Goal: Book appointment/travel/reservation

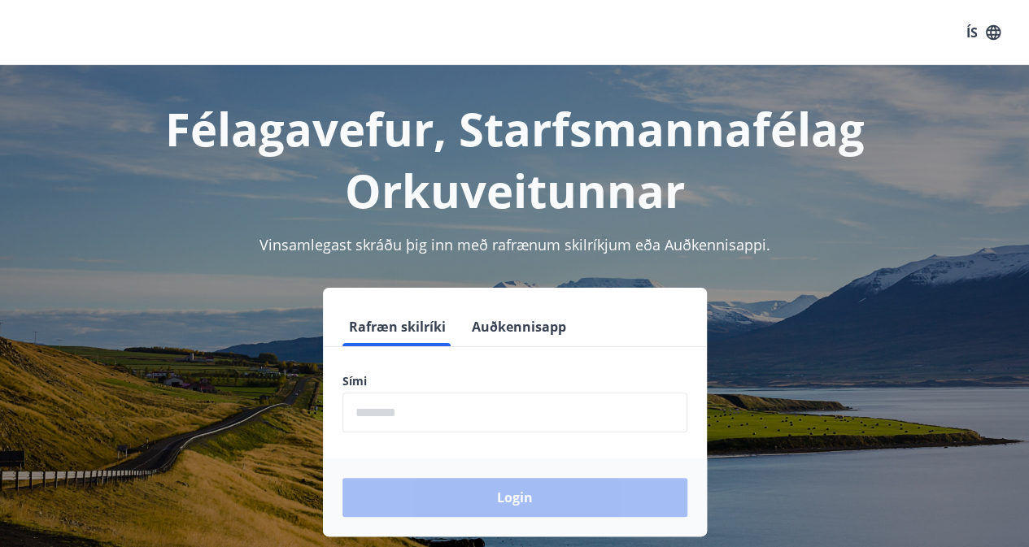
click at [389, 399] on input "phone" at bounding box center [514, 413] width 345 height 40
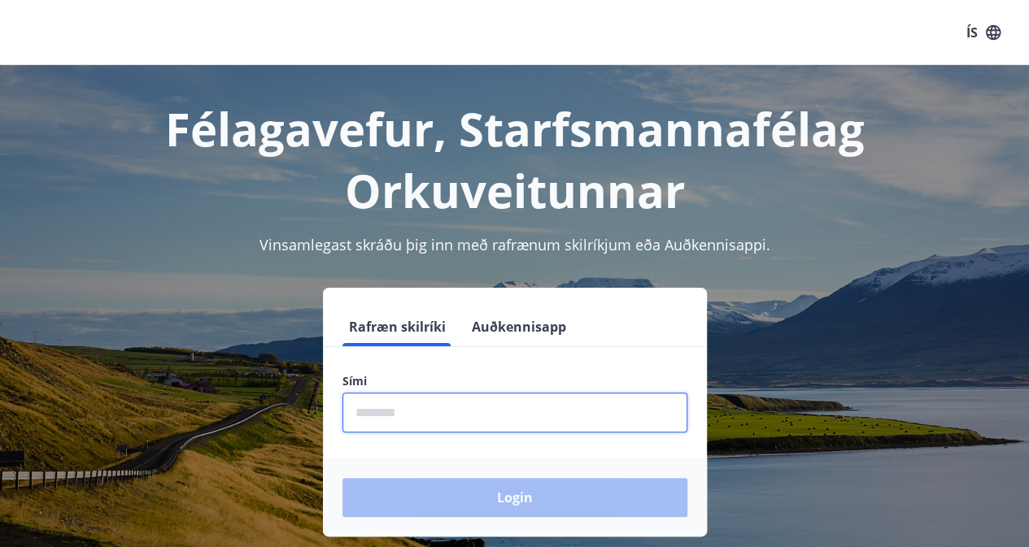
type input "********"
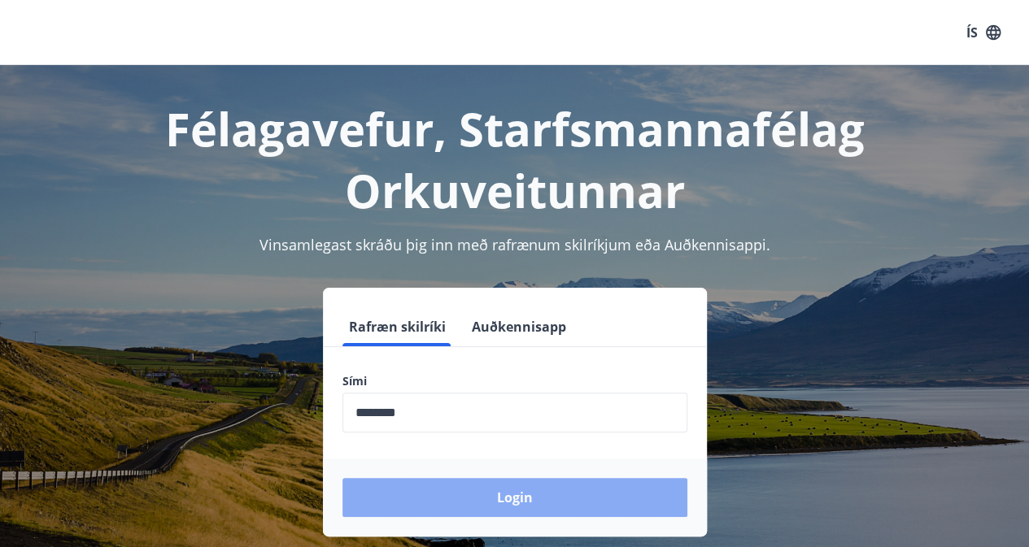
click at [547, 507] on button "Login" at bounding box center [514, 497] width 345 height 39
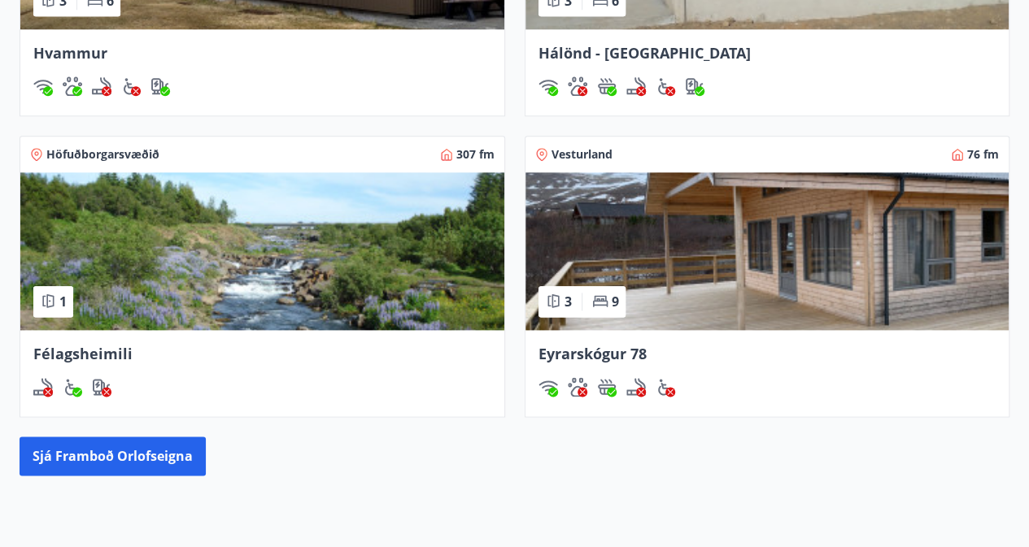
scroll to position [850, 0]
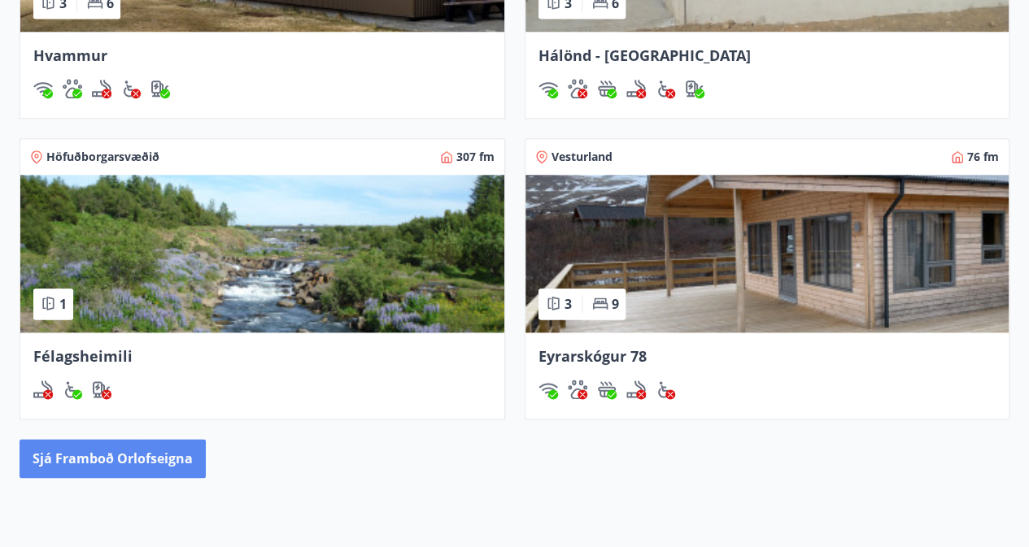
click at [135, 448] on button "Sjá framboð orlofseigna" at bounding box center [113, 458] width 186 height 39
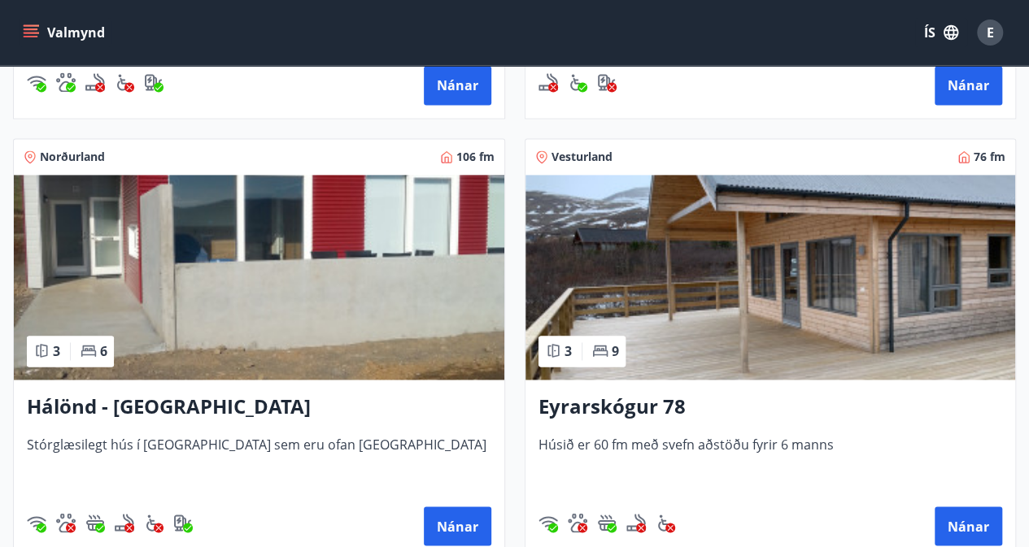
scroll to position [1102, 0]
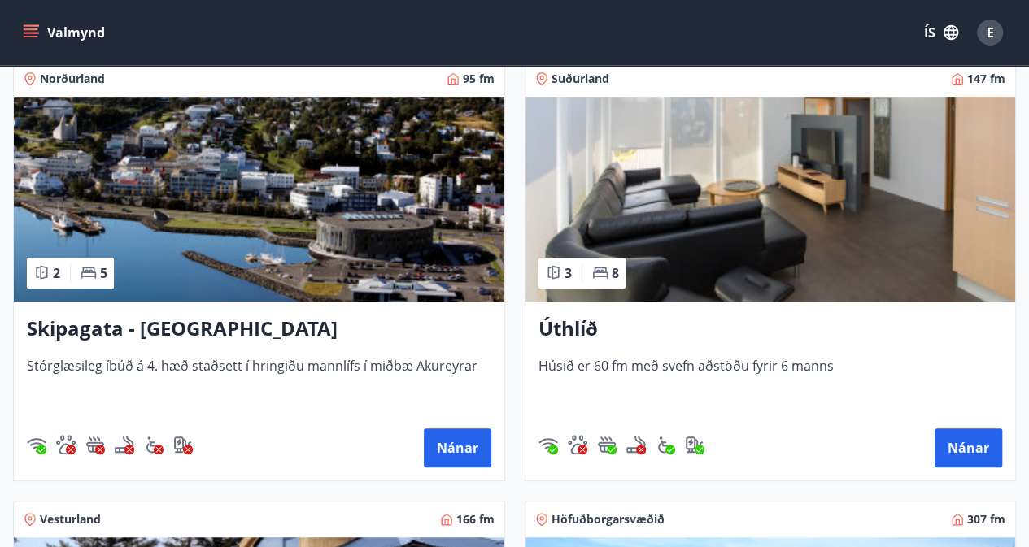
click at [775, 197] on img at bounding box center [770, 199] width 490 height 205
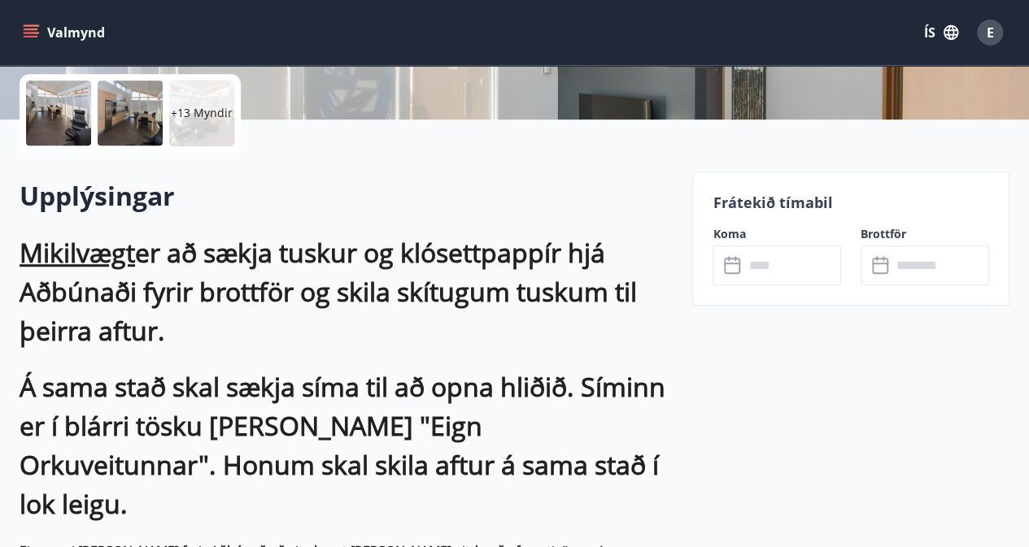
scroll to position [370, 0]
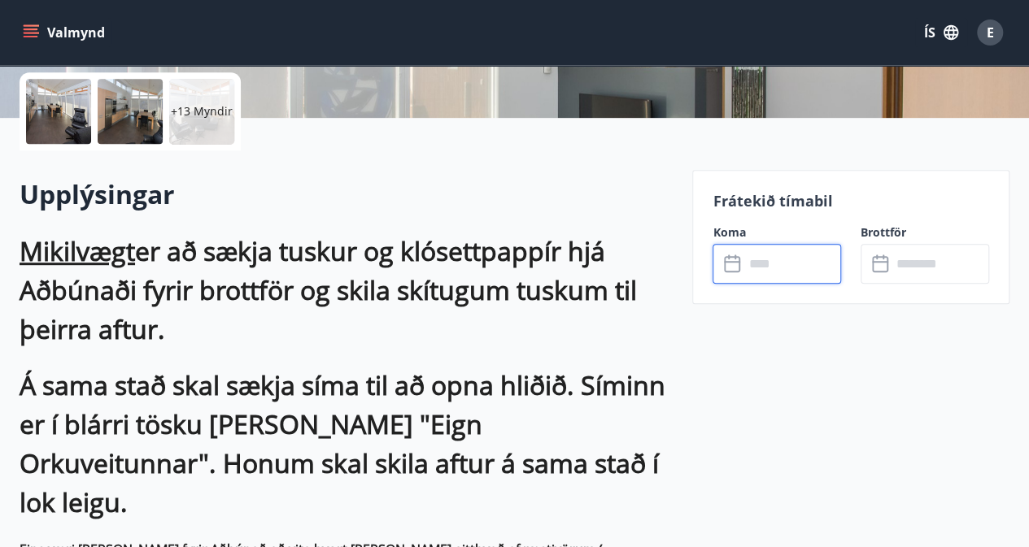
click at [776, 263] on input "text" at bounding box center [792, 264] width 98 height 40
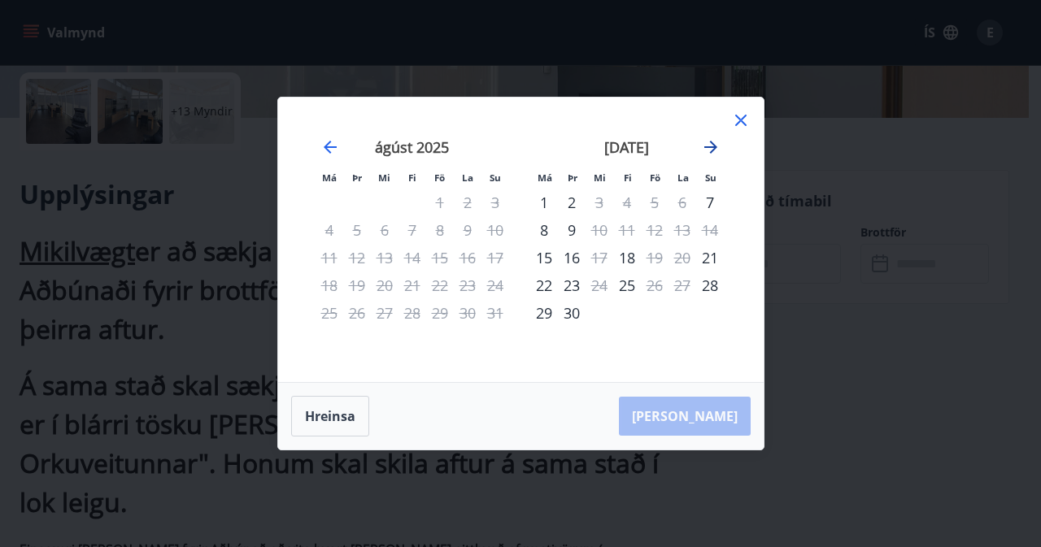
click at [714, 143] on icon "Move forward to switch to the next month." at bounding box center [711, 147] width 20 height 20
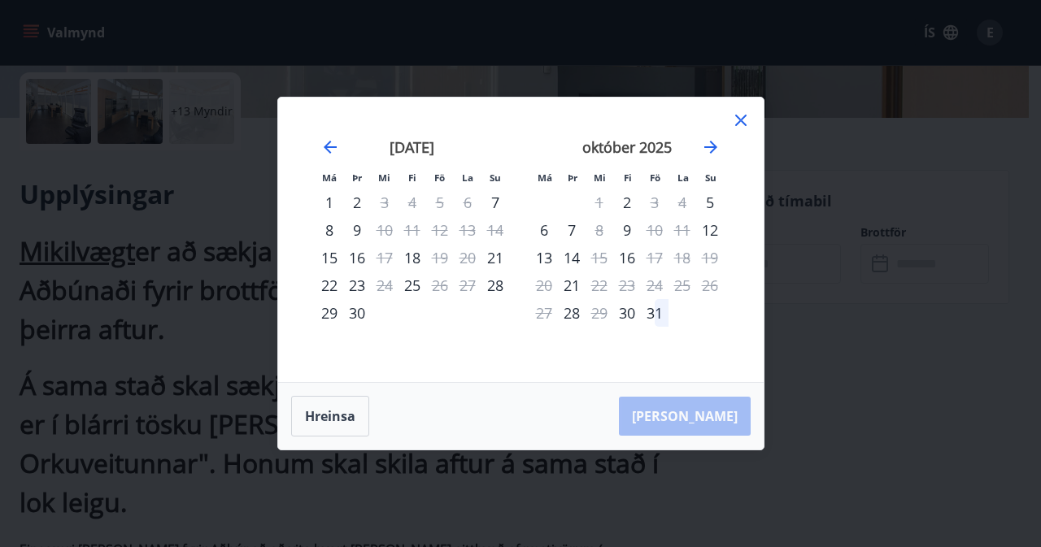
click at [655, 316] on div "31" at bounding box center [655, 313] width 28 height 28
click at [711, 153] on icon "Move forward to switch to the next month." at bounding box center [710, 147] width 13 height 13
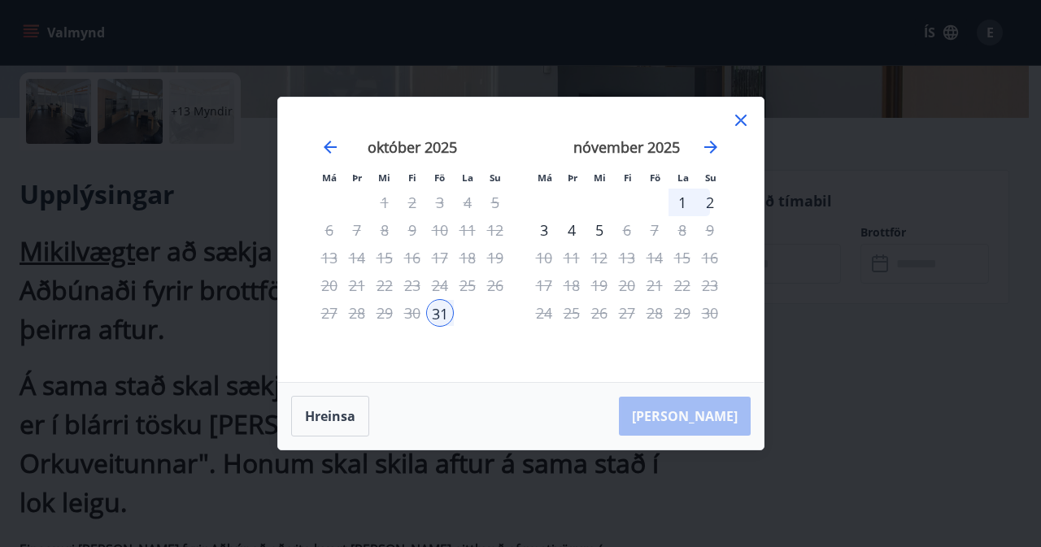
click at [710, 201] on div "2" at bounding box center [710, 203] width 28 height 28
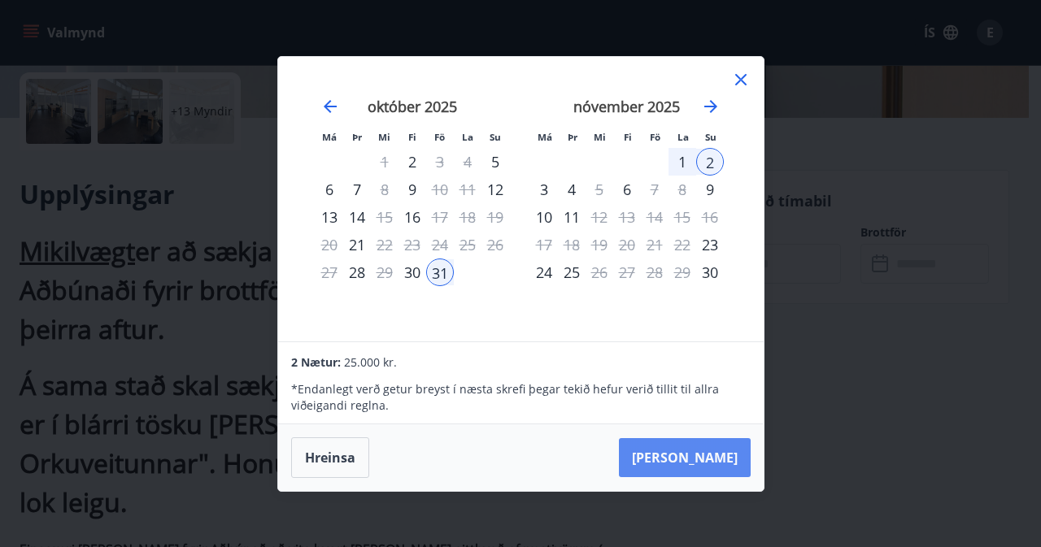
click at [693, 475] on button "Taka Frá" at bounding box center [685, 457] width 132 height 39
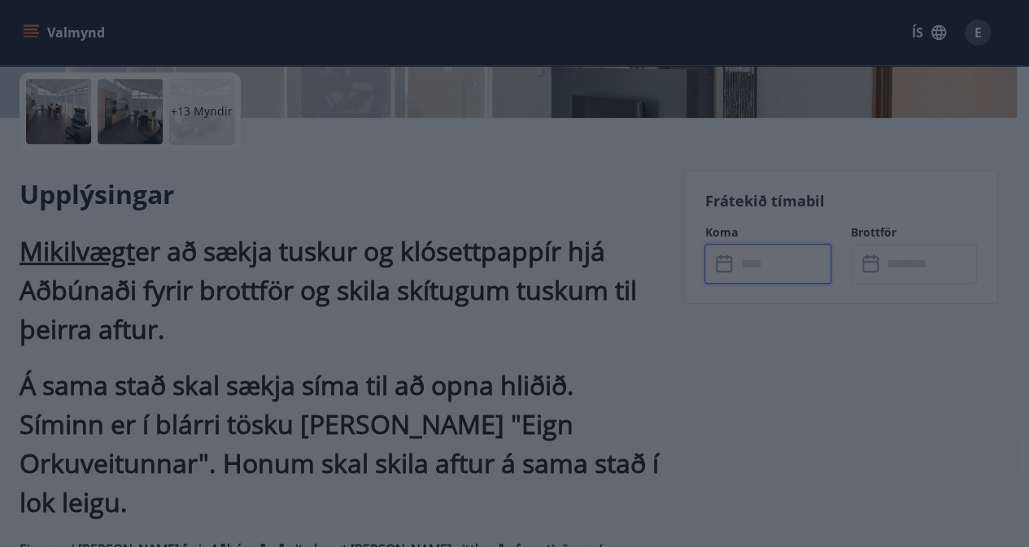
type input "******"
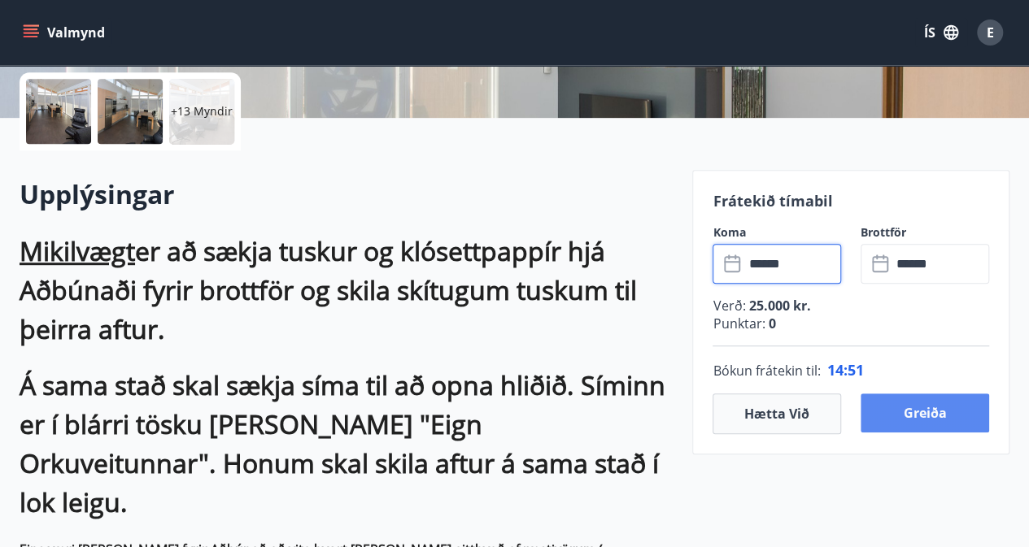
click at [953, 418] on button "Greiða" at bounding box center [925, 413] width 129 height 39
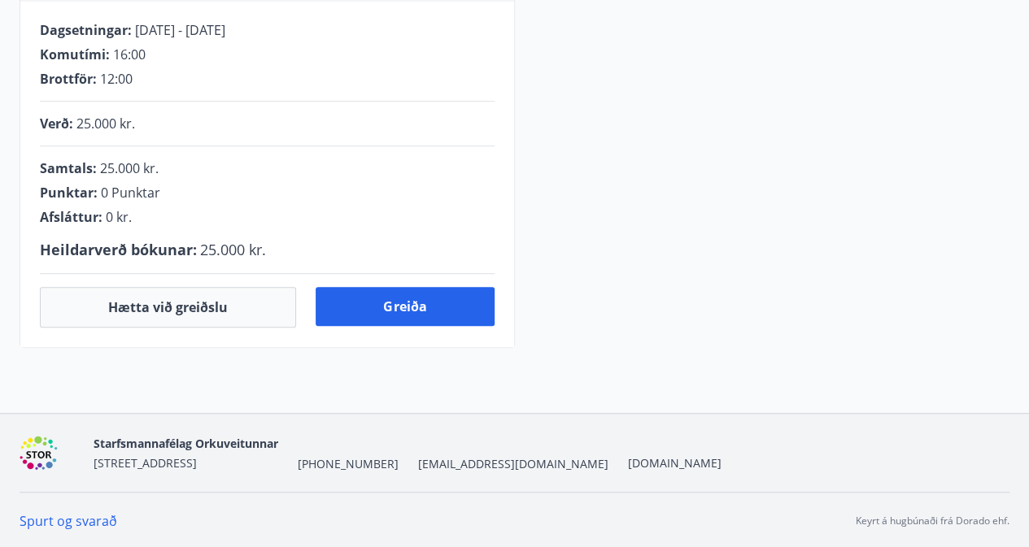
scroll to position [370, 0]
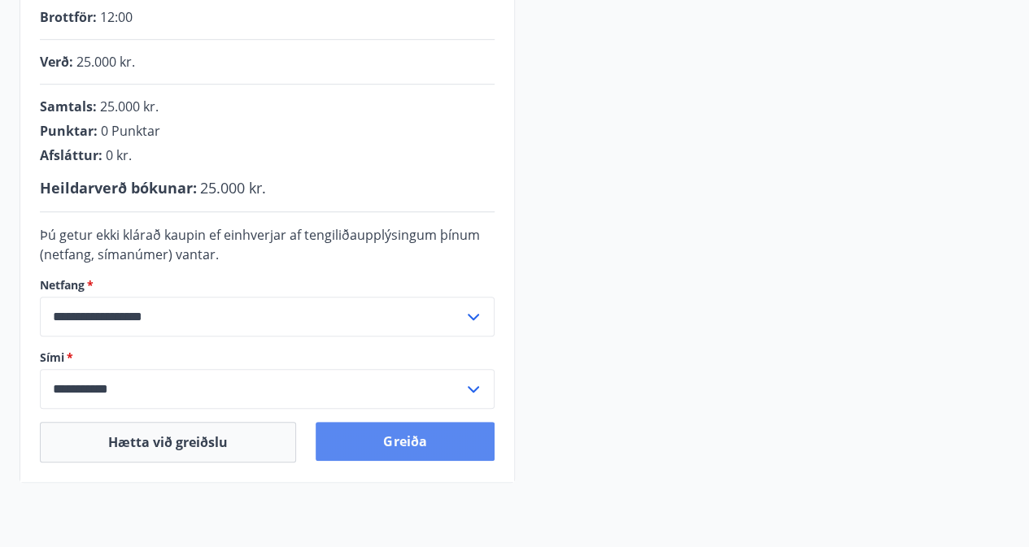
click at [392, 442] on button "Greiða" at bounding box center [405, 441] width 178 height 39
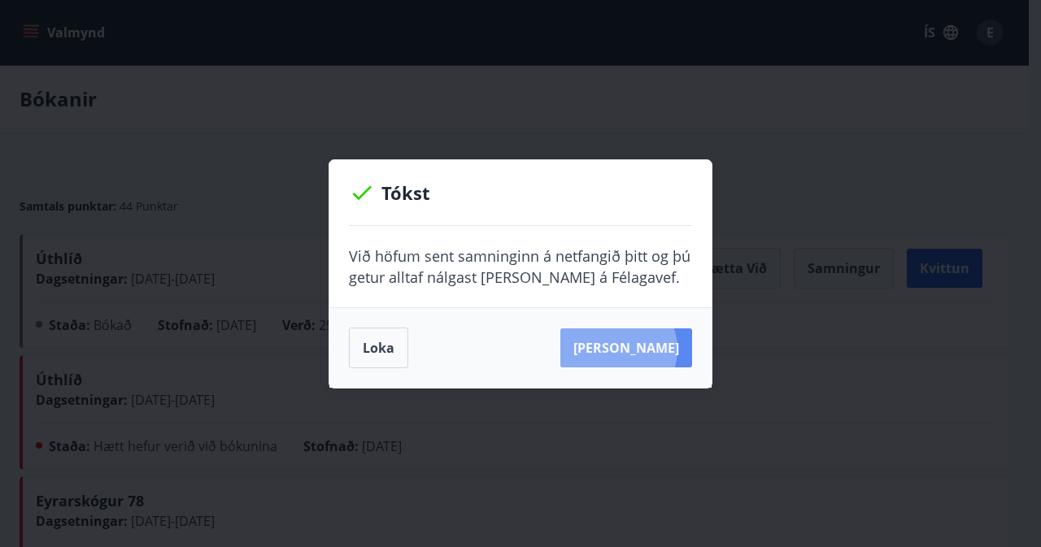
click at [644, 349] on button "[PERSON_NAME]" at bounding box center [626, 348] width 132 height 39
